Goal: Entertainment & Leisure: Consume media (video, audio)

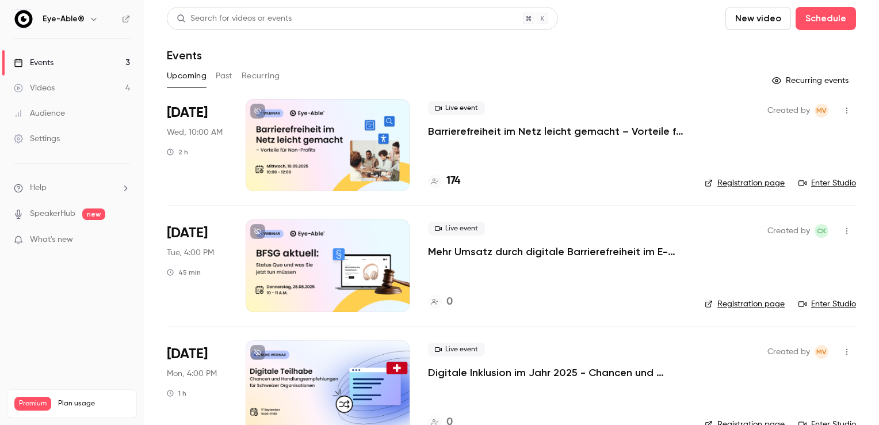
click at [72, 86] on link "Videos 4" at bounding box center [72, 87] width 144 height 25
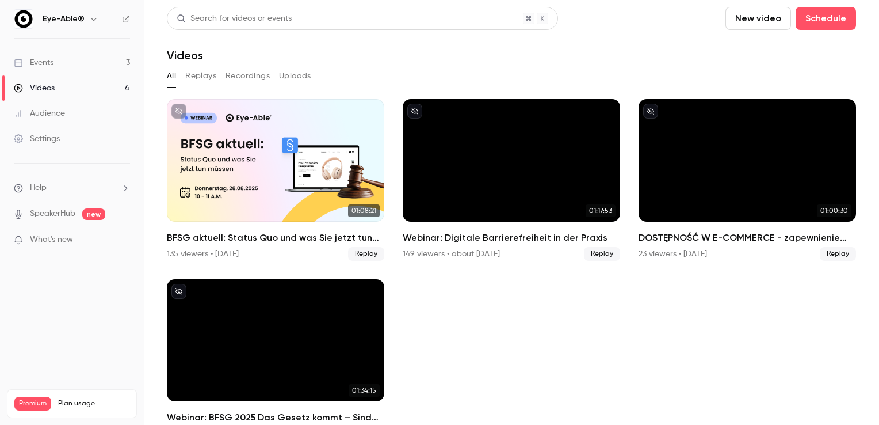
scroll to position [25, 0]
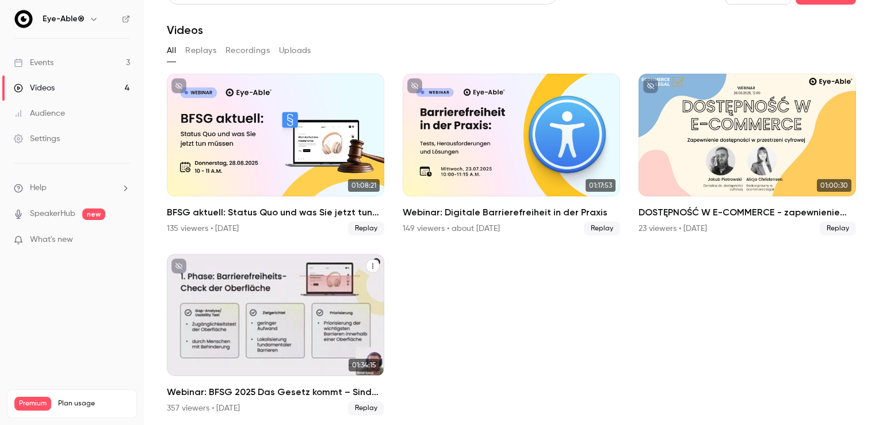
click at [282, 333] on div "Webinar: BFSG 2025 Das Gesetz kommt – Sind Sie bereit?" at bounding box center [275, 315] width 217 height 123
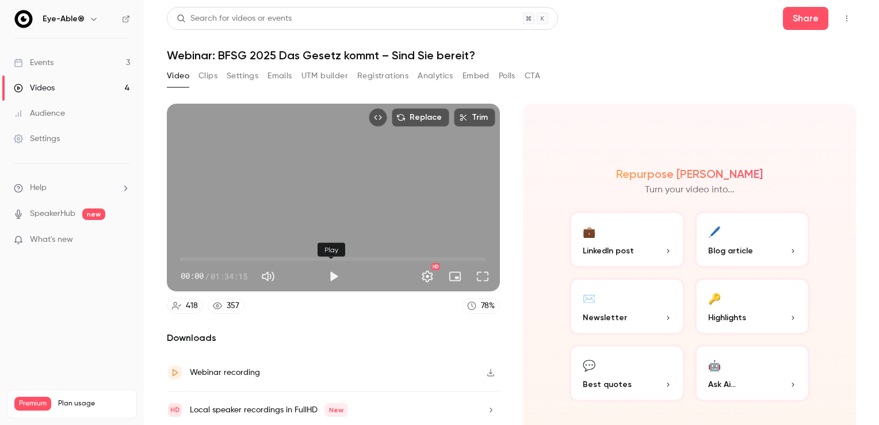
click at [331, 277] on button "Play" at bounding box center [333, 276] width 23 height 23
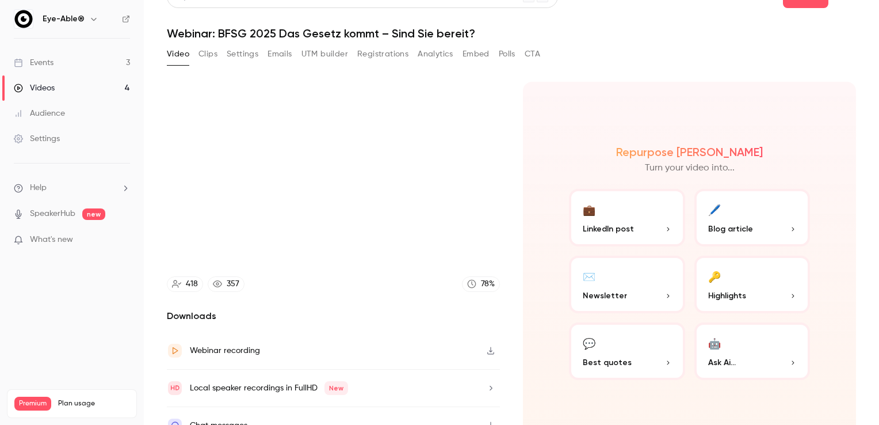
scroll to position [37, 0]
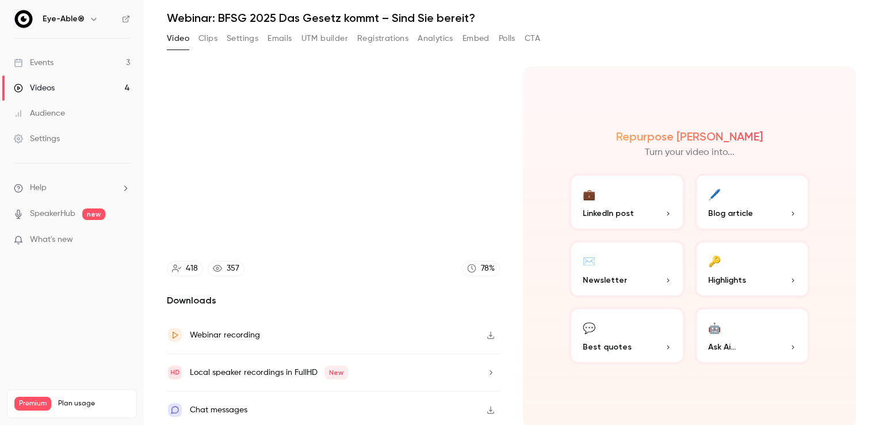
click at [637, 346] on p "Best quotes" at bounding box center [627, 347] width 89 height 12
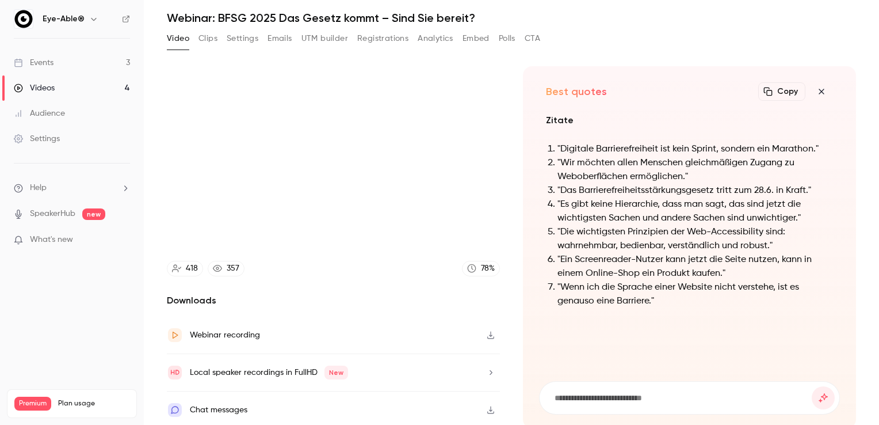
scroll to position [0, 0]
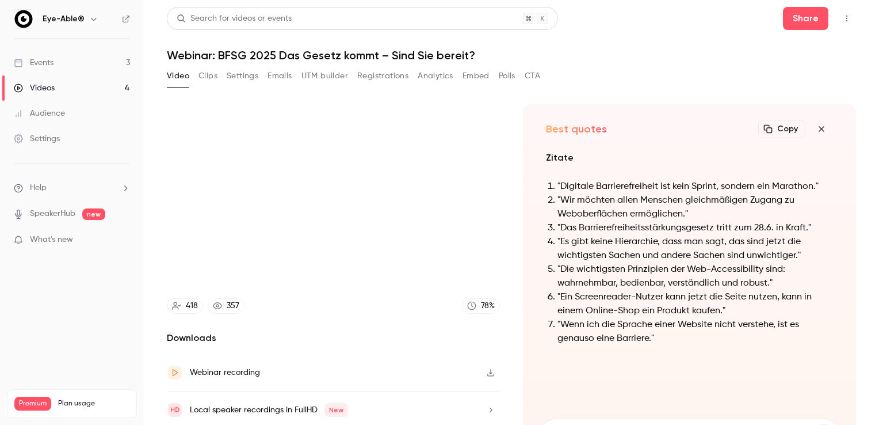
click at [815, 127] on icon "button" at bounding box center [822, 128] width 14 height 9
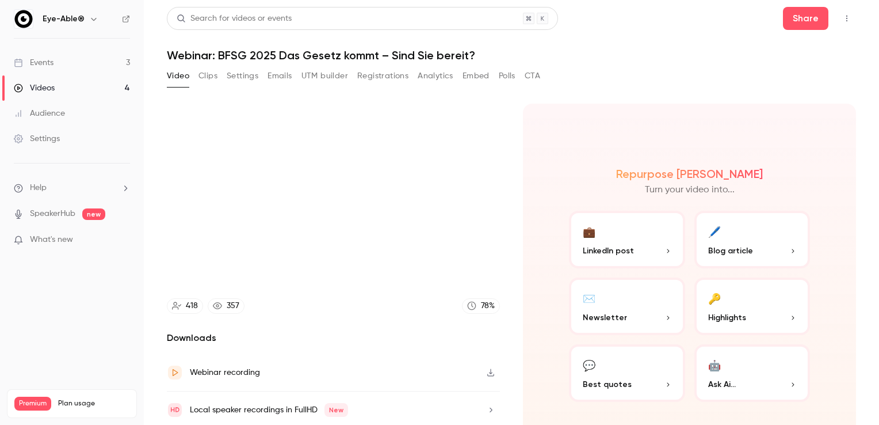
click at [733, 368] on button "🤖 Ask Ai..." at bounding box center [752, 373] width 116 height 58
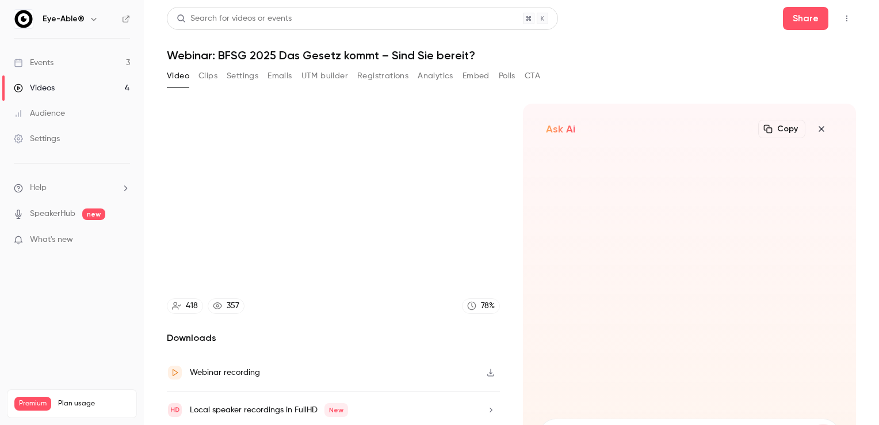
click at [815, 132] on icon "button" at bounding box center [822, 128] width 14 height 9
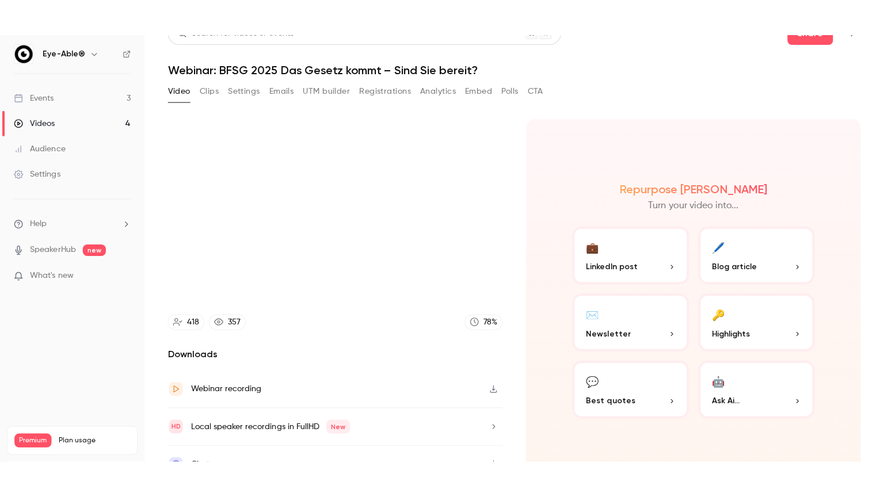
scroll to position [37, 0]
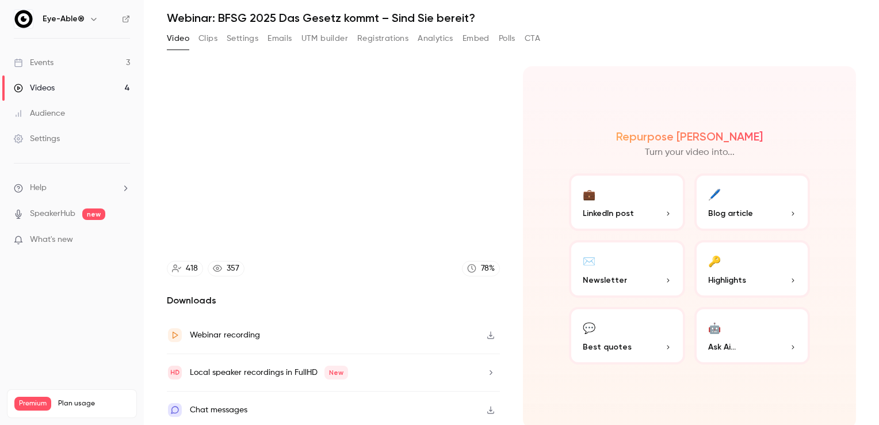
click at [234, 405] on div "Chat messages" at bounding box center [219, 410] width 58 height 14
click at [487, 410] on icon "button" at bounding box center [490, 409] width 7 height 7
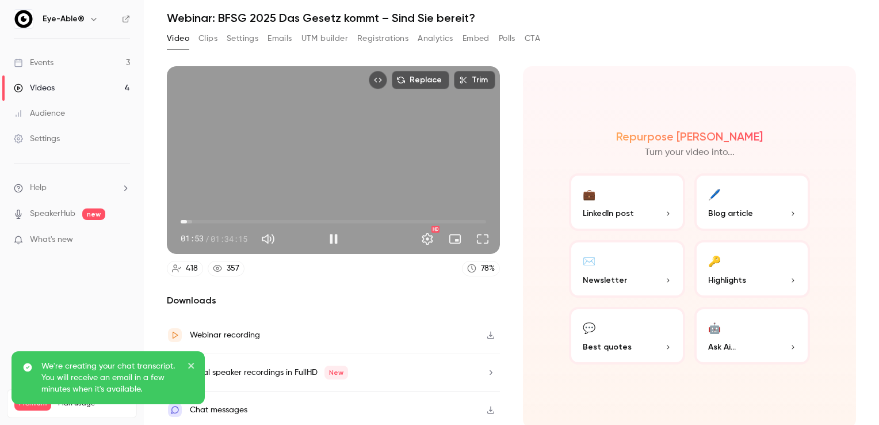
click at [288, 234] on div "01:53 / 01:34:15" at bounding box center [252, 239] width 142 height 18
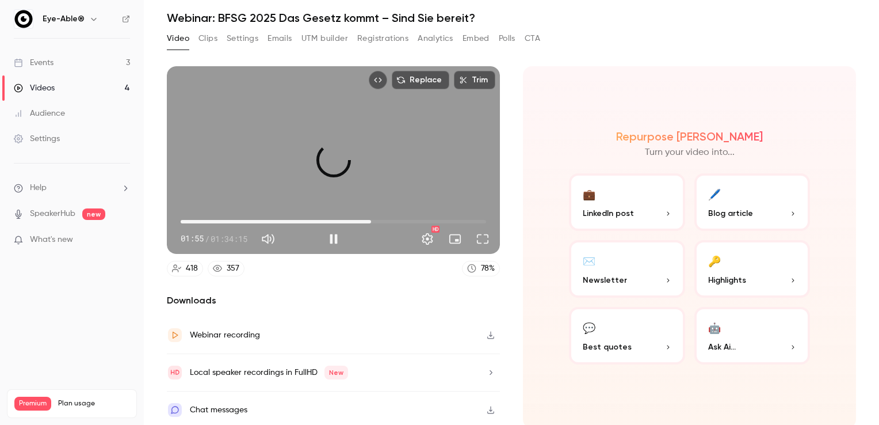
drag, startPoint x: 195, startPoint y: 220, endPoint x: 368, endPoint y: 224, distance: 173.2
click at [368, 224] on span "58:42" at bounding box center [333, 221] width 305 height 18
click at [375, 220] on span "01:00:30" at bounding box center [376, 221] width 3 height 3
drag, startPoint x: 383, startPoint y: 216, endPoint x: 400, endPoint y: 218, distance: 17.9
click at [400, 218] on span "01:08:47" at bounding box center [333, 221] width 305 height 18
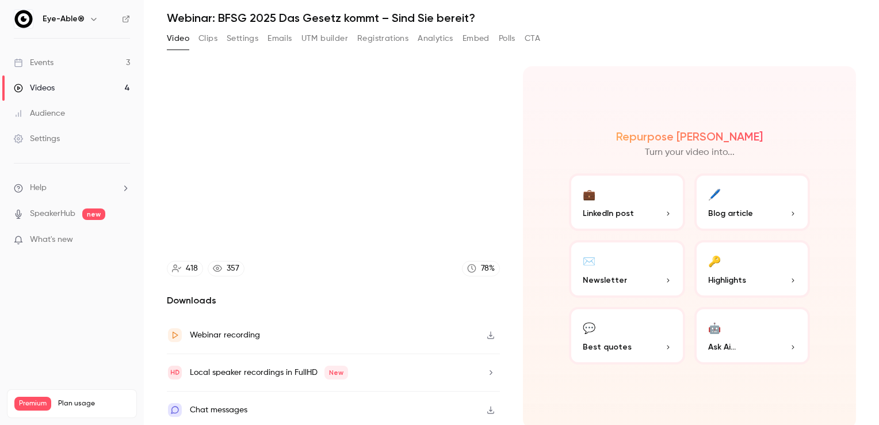
click at [400, 218] on video at bounding box center [333, 160] width 333 height 188
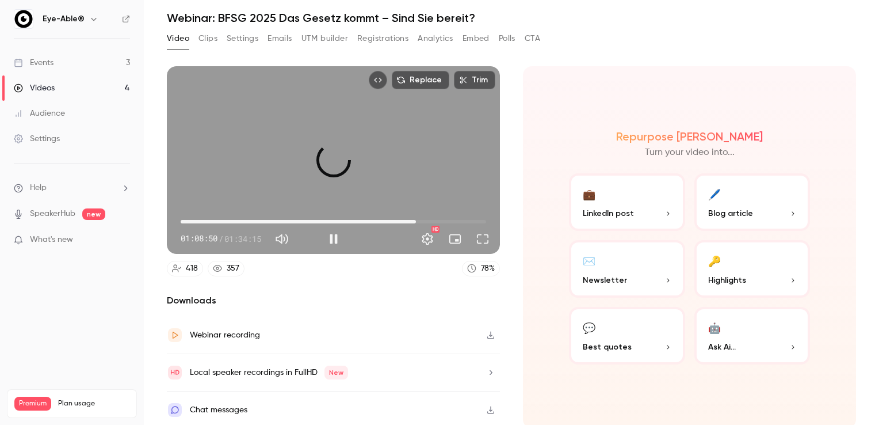
drag, startPoint x: 403, startPoint y: 220, endPoint x: 412, endPoint y: 220, distance: 9.8
click at [414, 220] on span "01:12:34" at bounding box center [415, 221] width 3 height 3
drag, startPoint x: 412, startPoint y: 220, endPoint x: 422, endPoint y: 220, distance: 9.8
click at [424, 220] on span "01:15:38" at bounding box center [425, 221] width 3 height 3
drag, startPoint x: 422, startPoint y: 220, endPoint x: 431, endPoint y: 220, distance: 8.6
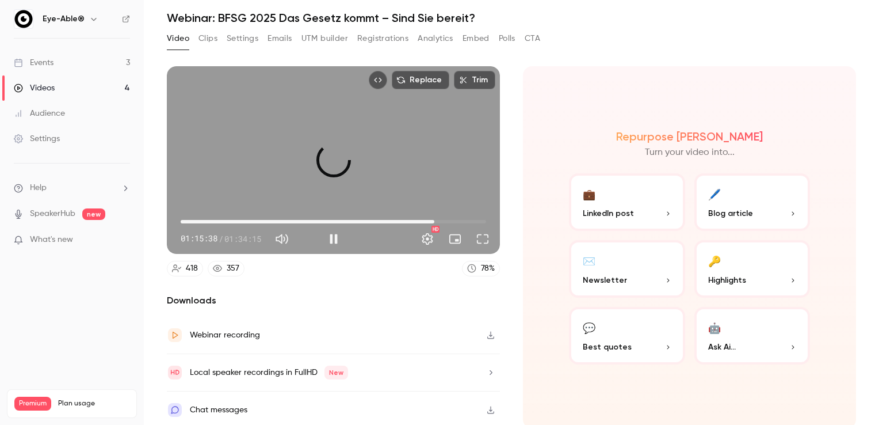
click at [433, 220] on span "01:18:20" at bounding box center [434, 221] width 3 height 3
drag, startPoint x: 431, startPoint y: 220, endPoint x: 440, endPoint y: 220, distance: 8.6
click at [442, 220] on span "01:21:02" at bounding box center [443, 221] width 3 height 3
drag, startPoint x: 437, startPoint y: 219, endPoint x: 425, endPoint y: 219, distance: 12.1
click at [426, 220] on span "01:16:10" at bounding box center [427, 221] width 3 height 3
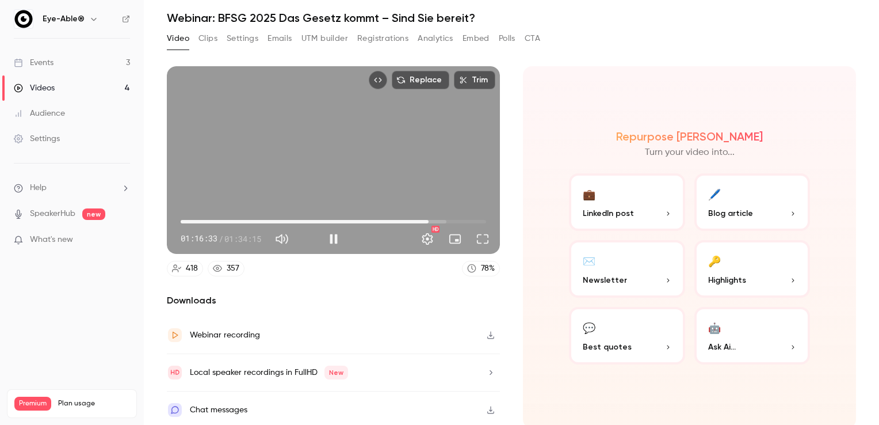
click at [420, 205] on div "01:16:33 01:16:33 / 01:34:15 HD" at bounding box center [333, 229] width 333 height 48
click at [476, 235] on button "Full screen" at bounding box center [482, 238] width 23 height 23
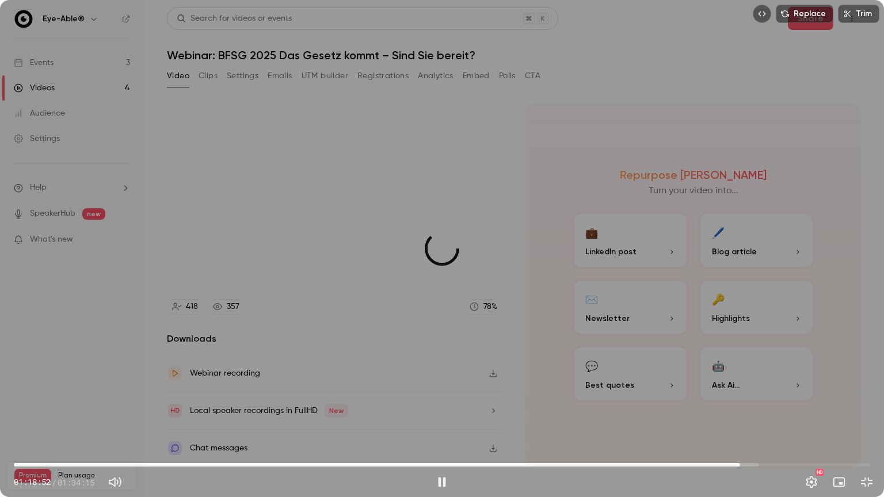
drag, startPoint x: 716, startPoint y: 468, endPoint x: 740, endPoint y: 466, distance: 23.6
click at [740, 424] on span "01:19:56" at bounding box center [739, 464] width 3 height 3
type input "******"
click at [437, 424] on button "Pause" at bounding box center [441, 482] width 23 height 23
click at [859, 424] on button "Exit full screen" at bounding box center [866, 482] width 23 height 23
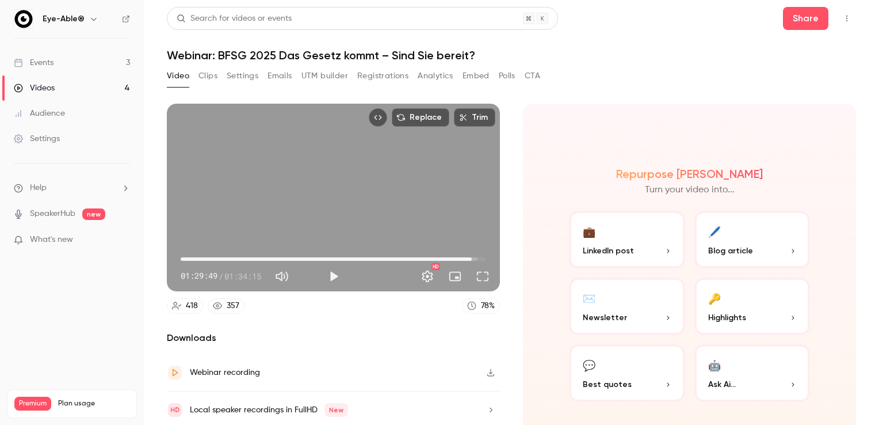
click at [44, 90] on div "Videos" at bounding box center [34, 88] width 41 height 12
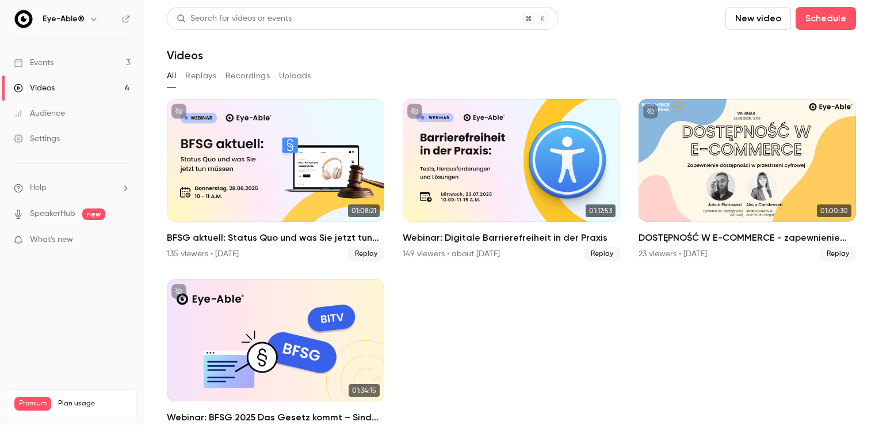
scroll to position [25, 0]
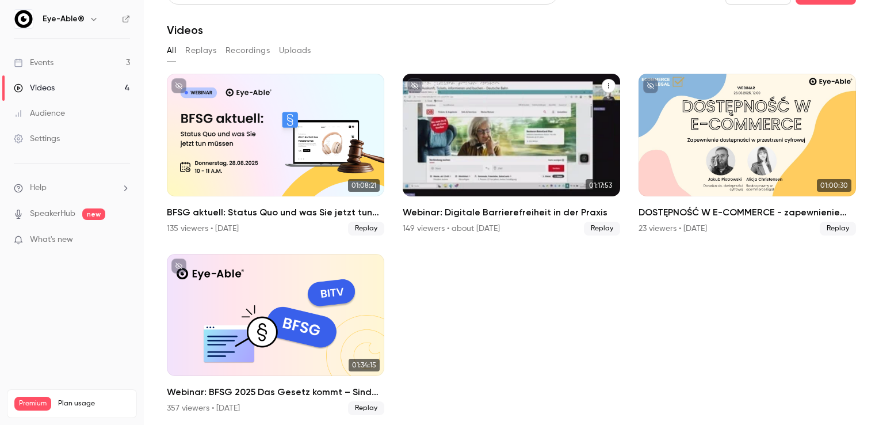
click at [534, 158] on div "Webinar: Digitale Barrierefreiheit in der Praxis" at bounding box center [511, 135] width 217 height 123
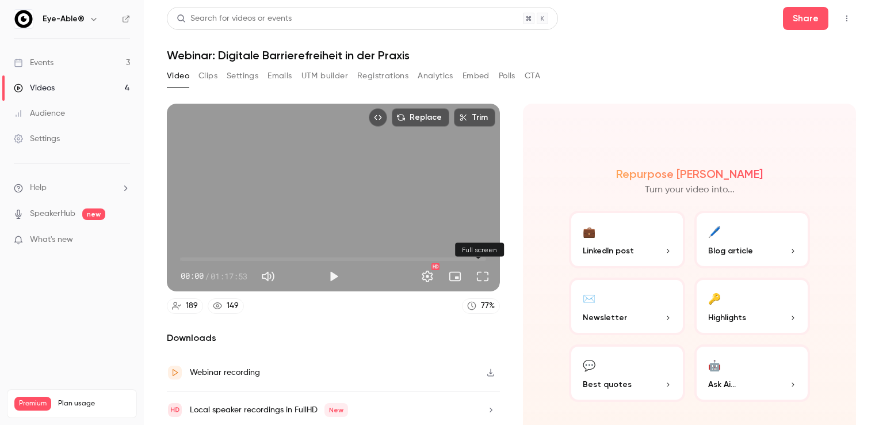
click at [479, 280] on button "Full screen" at bounding box center [482, 276] width 23 height 23
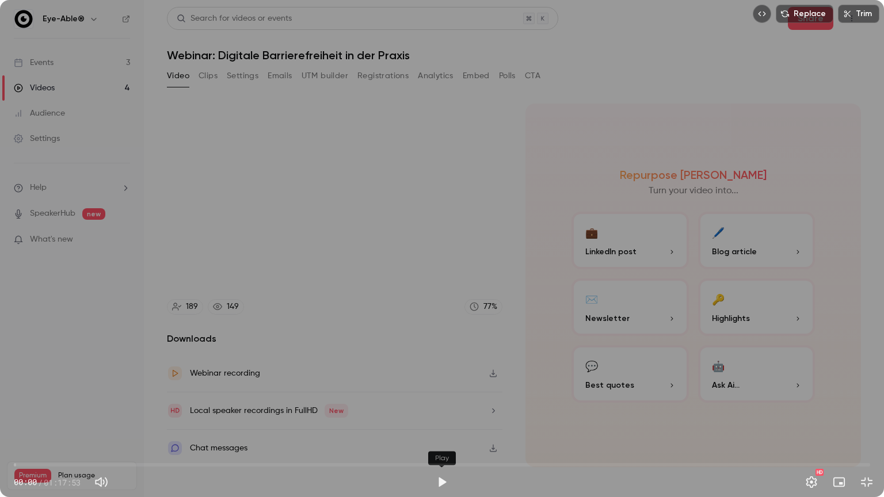
click at [444, 424] on button "Play" at bounding box center [441, 482] width 23 height 23
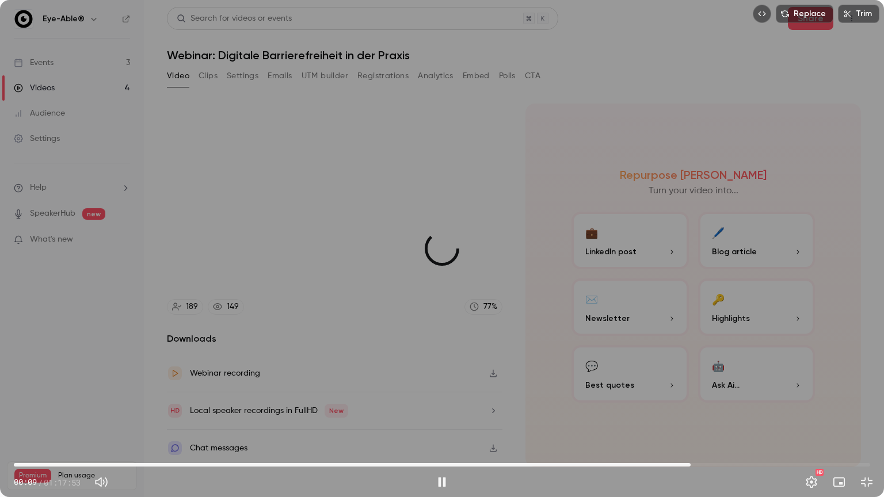
drag, startPoint x: 15, startPoint y: 461, endPoint x: 687, endPoint y: 466, distance: 671.9
click at [689, 424] on span "01:01:33" at bounding box center [690, 464] width 3 height 3
drag, startPoint x: 690, startPoint y: 465, endPoint x: 719, endPoint y: 465, distance: 29.3
click at [719, 424] on span "01:04:10" at bounding box center [718, 464] width 3 height 3
drag, startPoint x: 714, startPoint y: 465, endPoint x: 739, endPoint y: 464, distance: 24.2
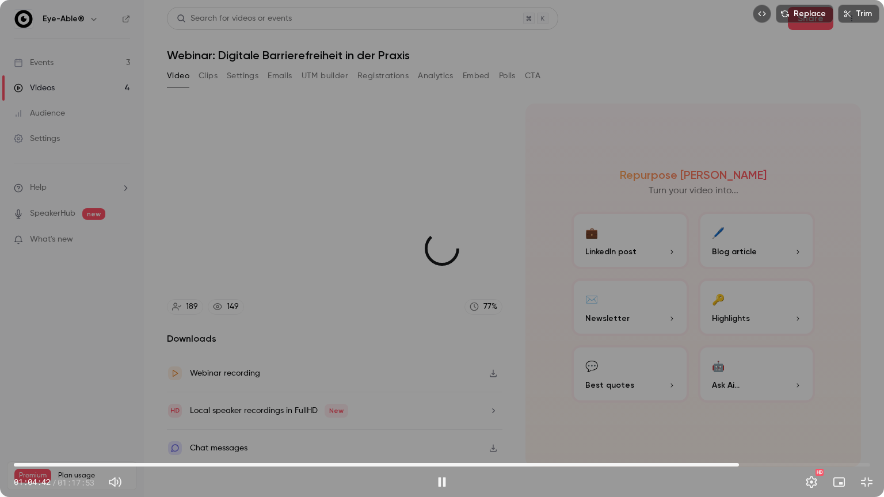
click at [739, 424] on span "01:05:57" at bounding box center [738, 464] width 3 height 3
drag, startPoint x: 739, startPoint y: 464, endPoint x: 748, endPoint y: 463, distance: 9.3
click at [748, 424] on span "01:06:47" at bounding box center [747, 464] width 3 height 3
drag, startPoint x: 752, startPoint y: 465, endPoint x: 769, endPoint y: 465, distance: 16.1
click at [769, 424] on span "01:08:40" at bounding box center [768, 464] width 3 height 3
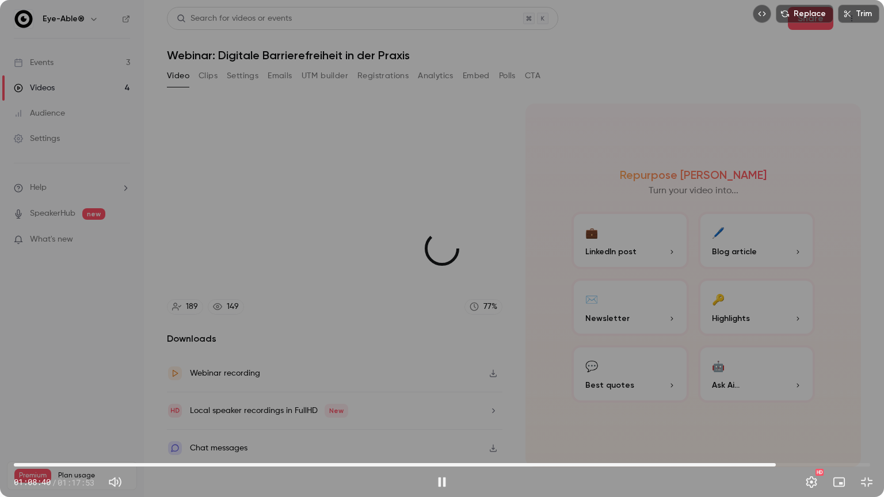
drag, startPoint x: 768, startPoint y: 466, endPoint x: 778, endPoint y: 465, distance: 10.4
click at [777, 424] on span "01:09:18" at bounding box center [775, 464] width 3 height 3
drag, startPoint x: 782, startPoint y: 465, endPoint x: 794, endPoint y: 464, distance: 12.1
click at [794, 424] on span "01:10:58" at bounding box center [793, 464] width 3 height 3
click at [863, 424] on button "Exit full screen" at bounding box center [866, 482] width 23 height 23
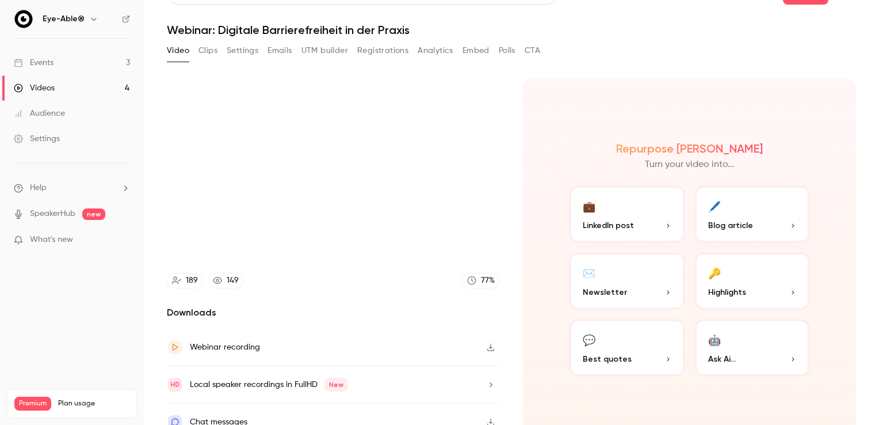
scroll to position [37, 0]
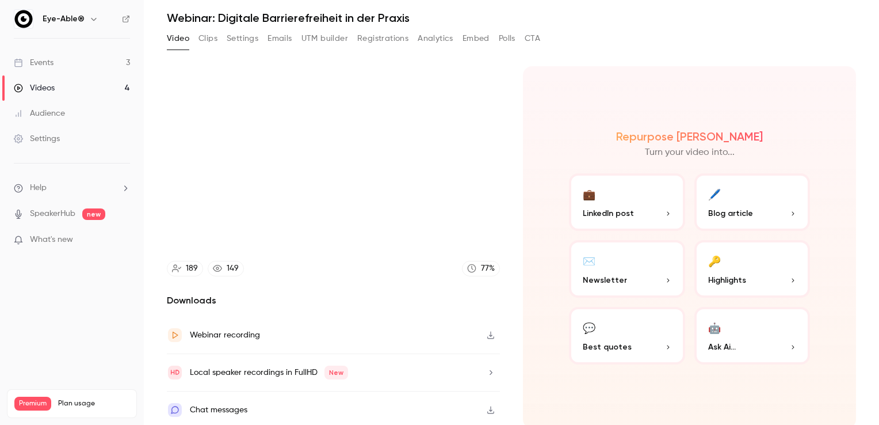
type input "******"
click at [55, 87] on link "Videos 4" at bounding box center [72, 87] width 144 height 25
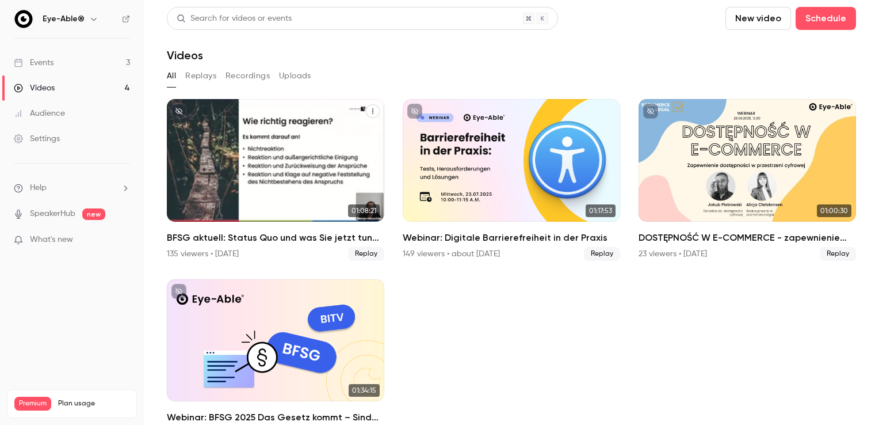
click at [314, 196] on div "BFSG aktuell: Status Quo und was Sie jetzt tun müssen" at bounding box center [275, 160] width 217 height 123
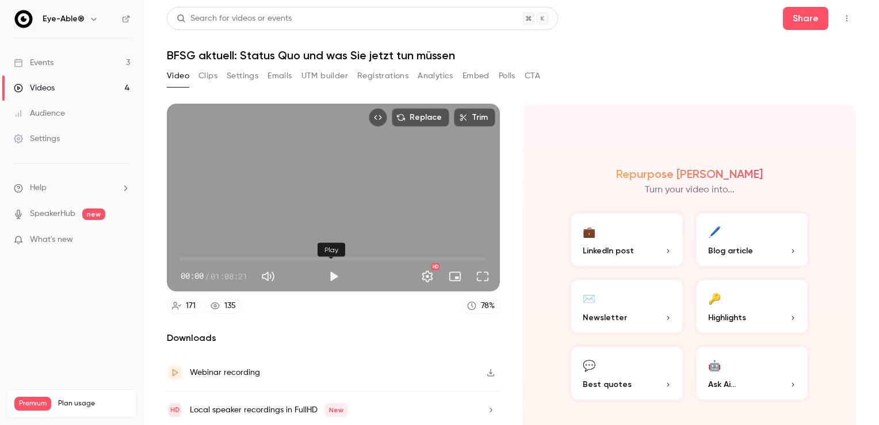
click at [331, 272] on button "Play" at bounding box center [333, 276] width 23 height 23
click at [484, 275] on button "Full screen" at bounding box center [482, 276] width 23 height 23
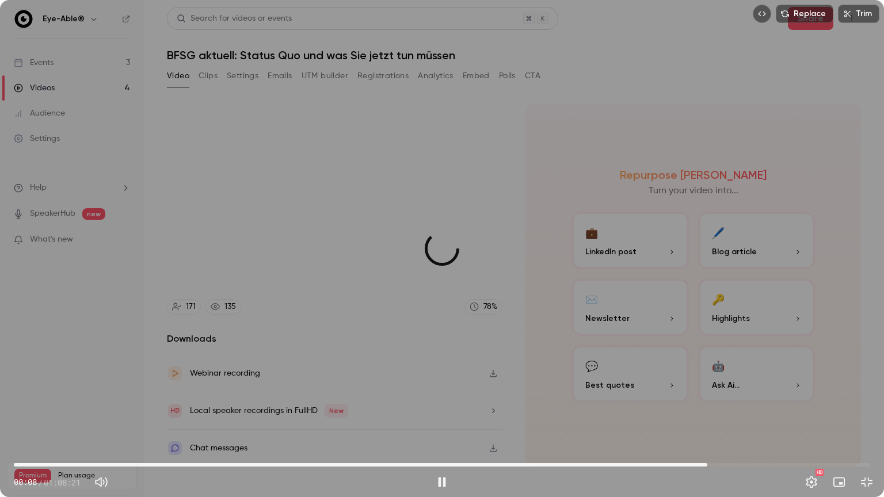
drag, startPoint x: 16, startPoint y: 465, endPoint x: 706, endPoint y: 462, distance: 690.3
click at [706, 424] on span "55:21" at bounding box center [706, 464] width 3 height 3
drag, startPoint x: 707, startPoint y: 466, endPoint x: 751, endPoint y: 470, distance: 44.5
click at [751, 424] on span "58:53" at bounding box center [751, 464] width 3 height 3
drag, startPoint x: 751, startPoint y: 465, endPoint x: 736, endPoint y: 467, distance: 15.0
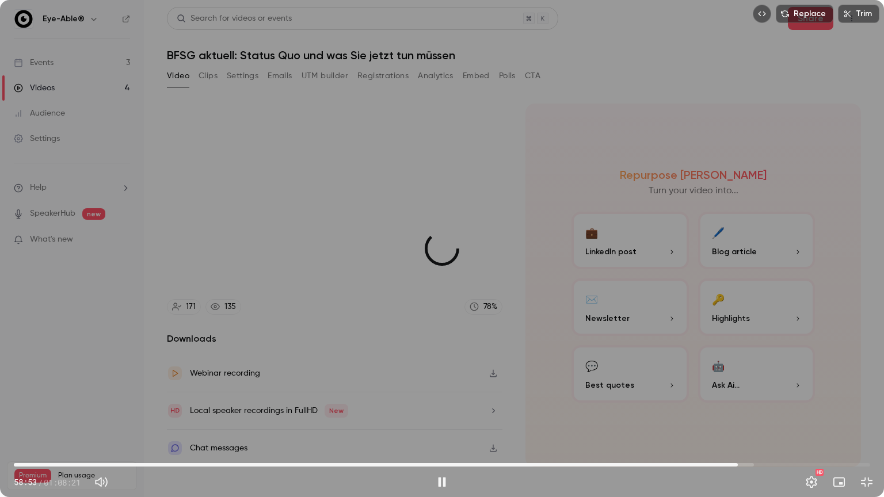
click at [736, 424] on span "57:47" at bounding box center [737, 464] width 3 height 3
click at [867, 424] on button "Exit full screen" at bounding box center [866, 482] width 23 height 23
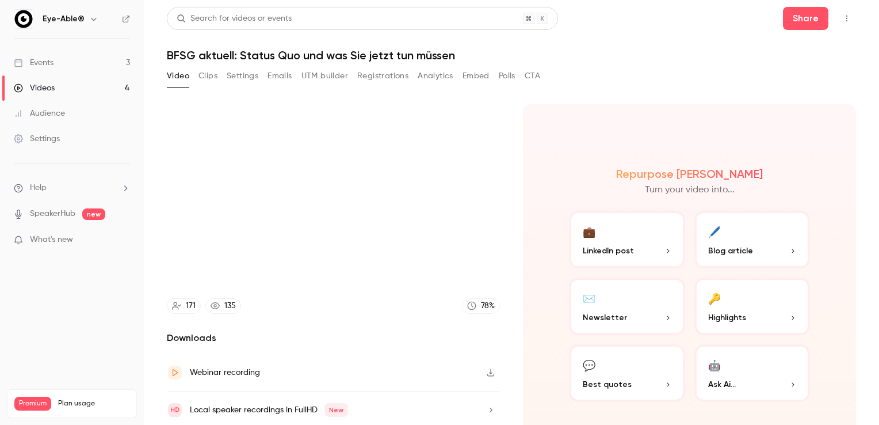
type input "******"
